Goal: Task Accomplishment & Management: Manage account settings

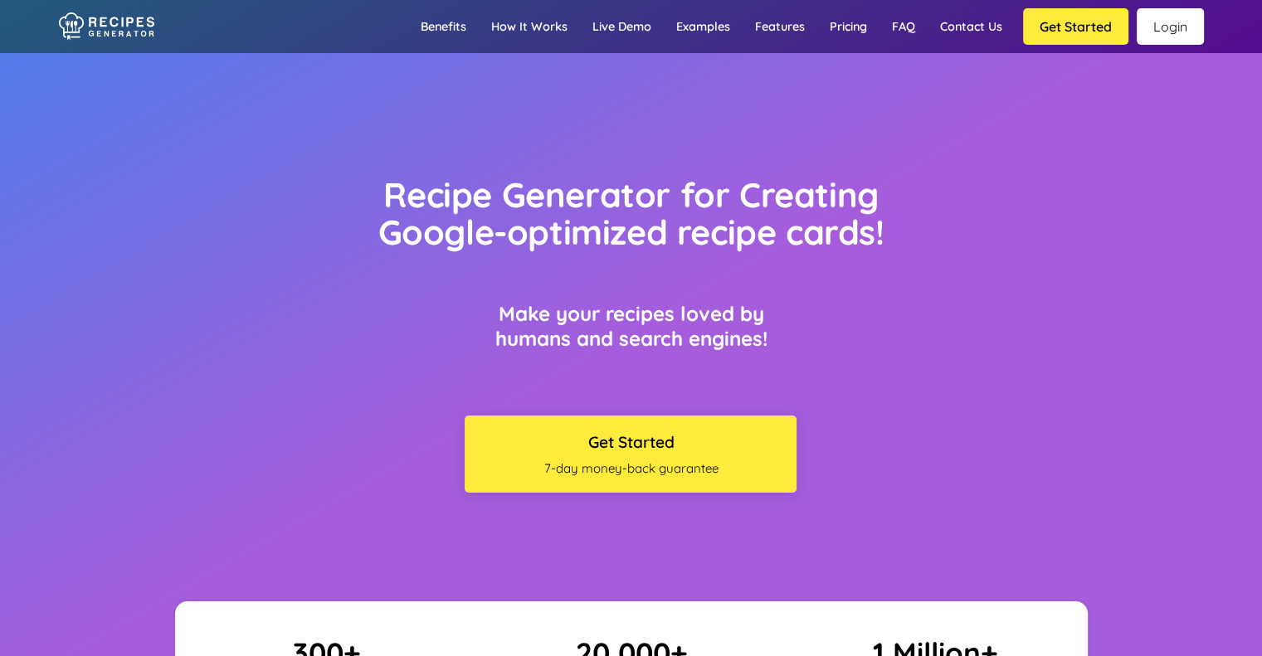
click at [1159, 22] on link "Login" at bounding box center [1170, 26] width 67 height 37
click at [1192, 16] on link "Login" at bounding box center [1170, 26] width 67 height 37
click at [1163, 26] on link "Login" at bounding box center [1170, 26] width 67 height 37
click at [1155, 32] on link "Login" at bounding box center [1170, 26] width 67 height 37
